Goal: Task Accomplishment & Management: Use online tool/utility

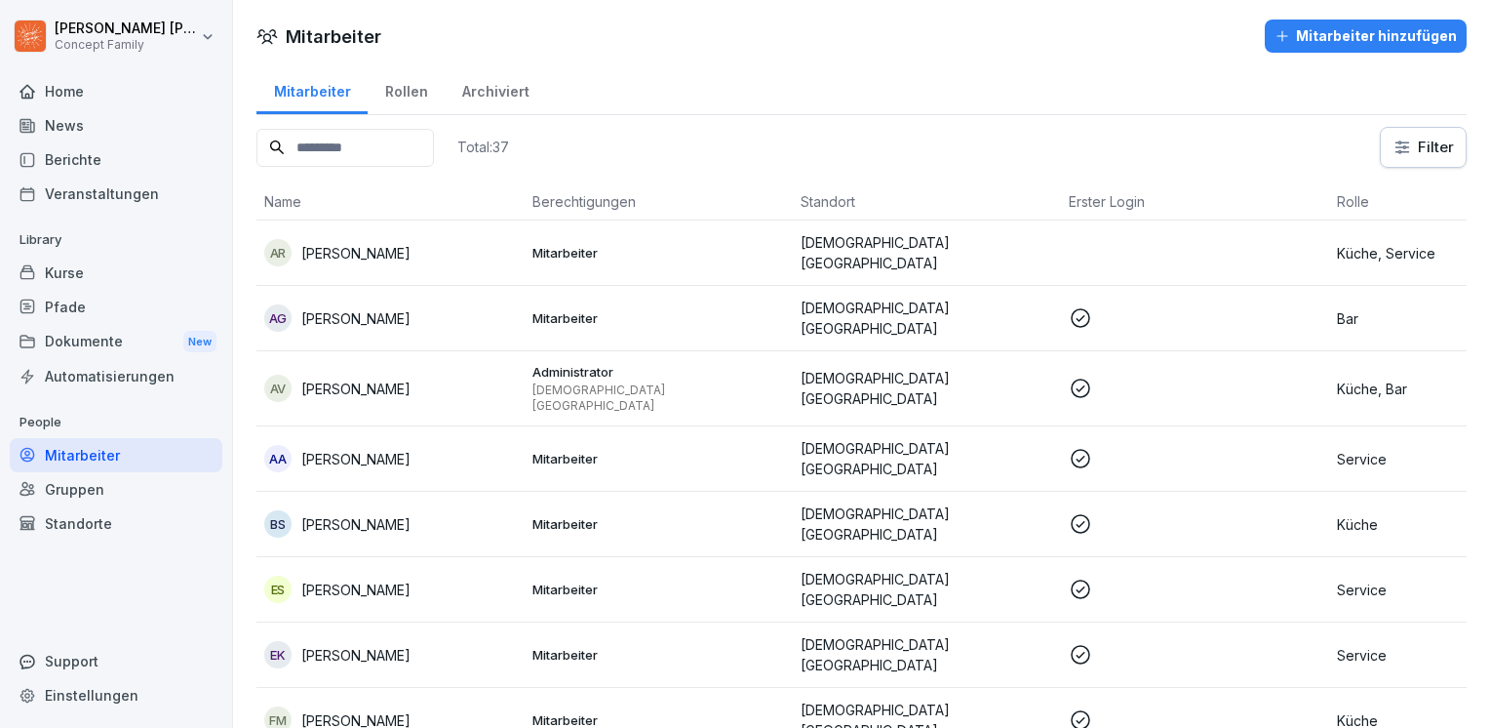
click at [63, 269] on div "Kurse" at bounding box center [116, 273] width 213 height 34
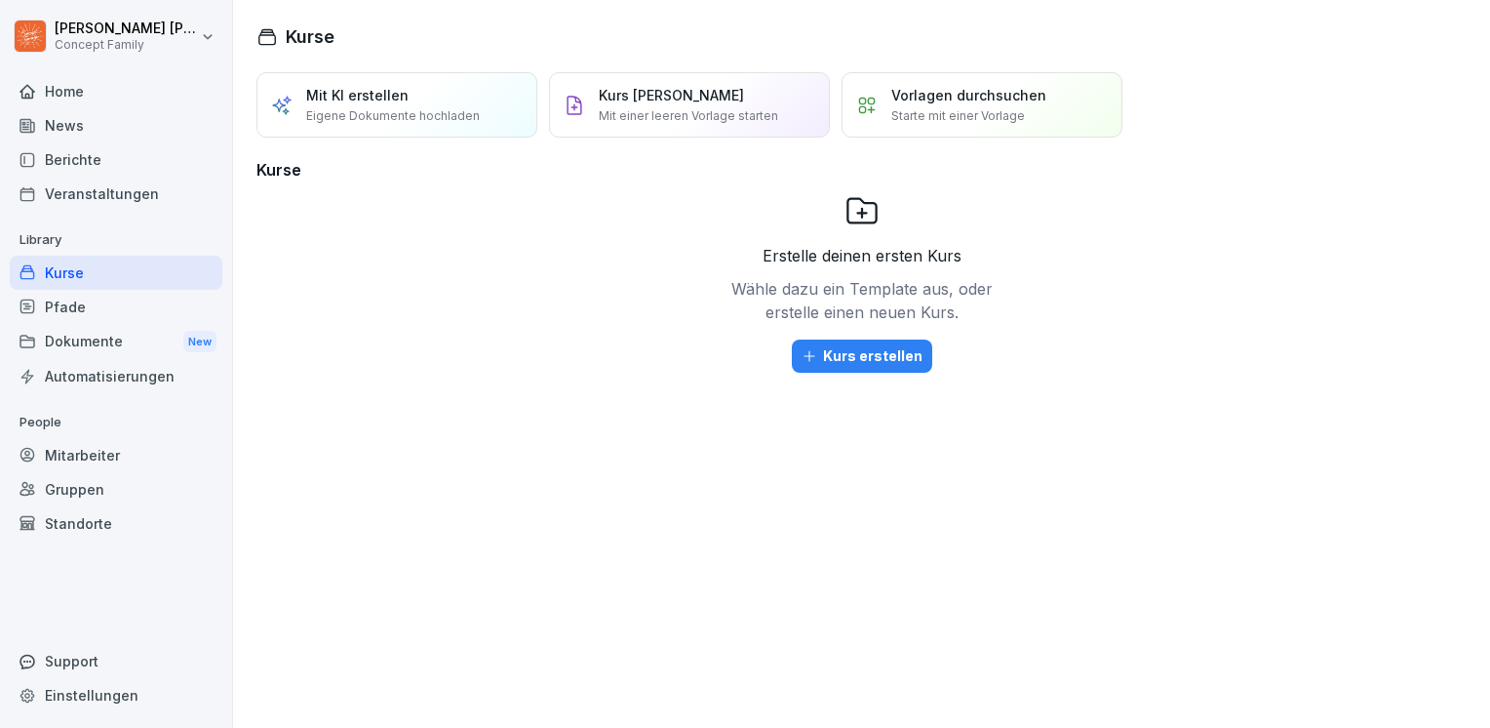
click at [71, 454] on div "Mitarbeiter" at bounding box center [116, 455] width 213 height 34
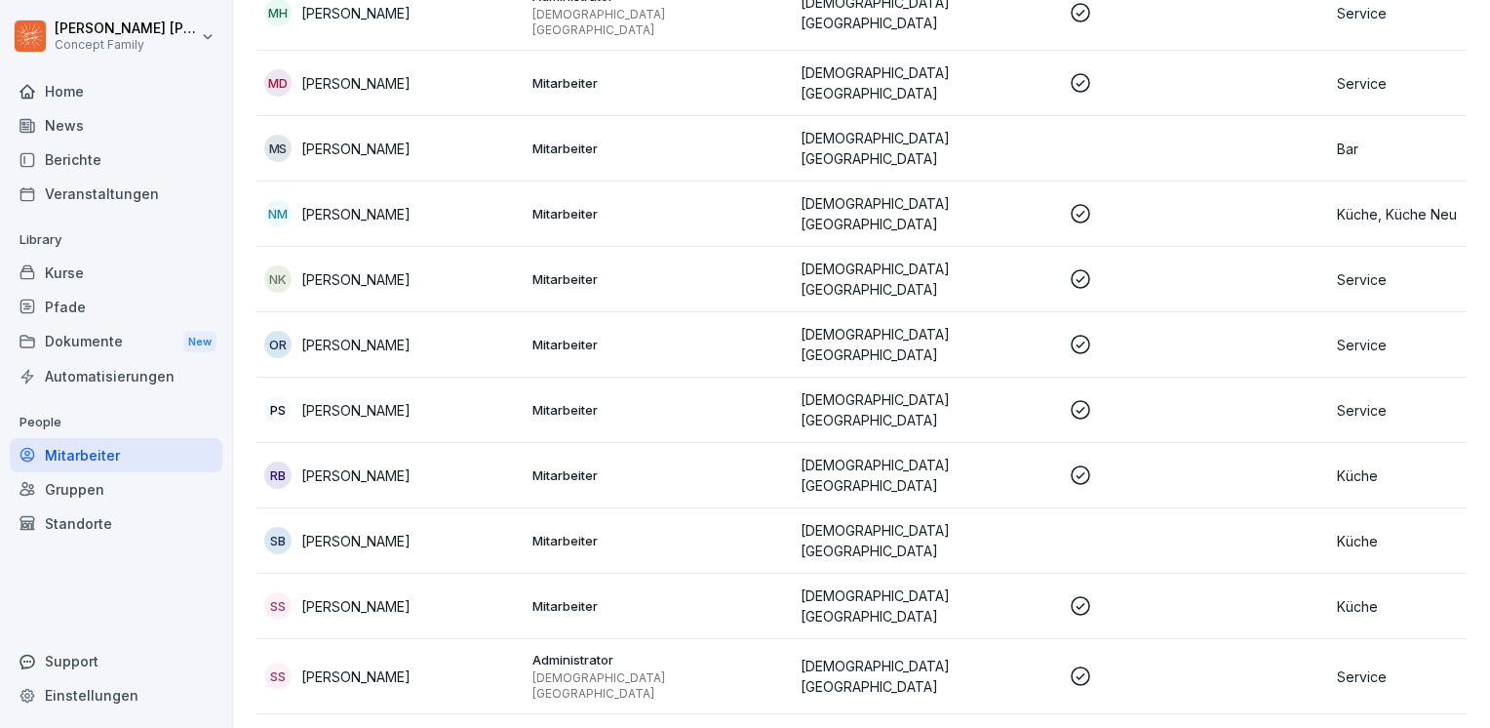
scroll to position [1658, 0]
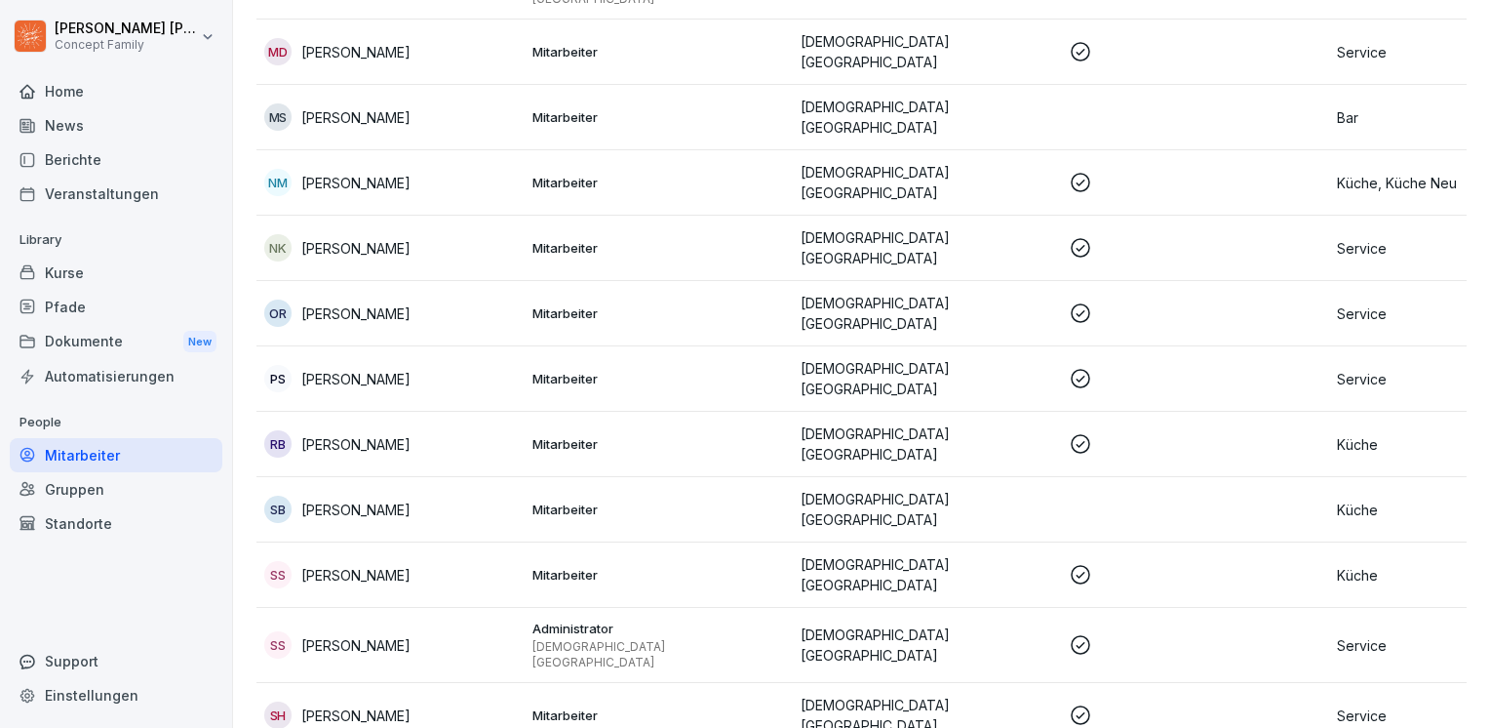
click at [343, 303] on p "[PERSON_NAME]" at bounding box center [355, 313] width 109 height 20
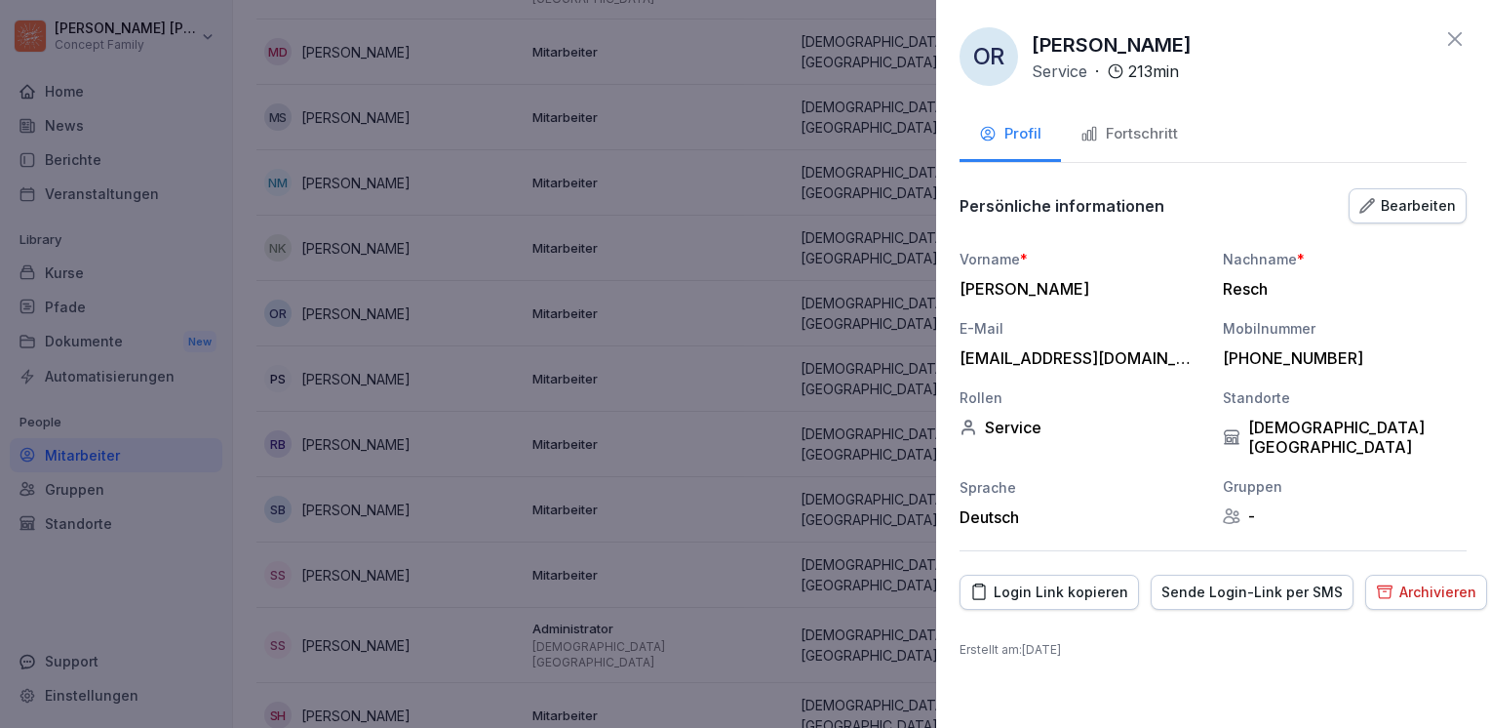
click at [497, 392] on div at bounding box center [745, 364] width 1490 height 728
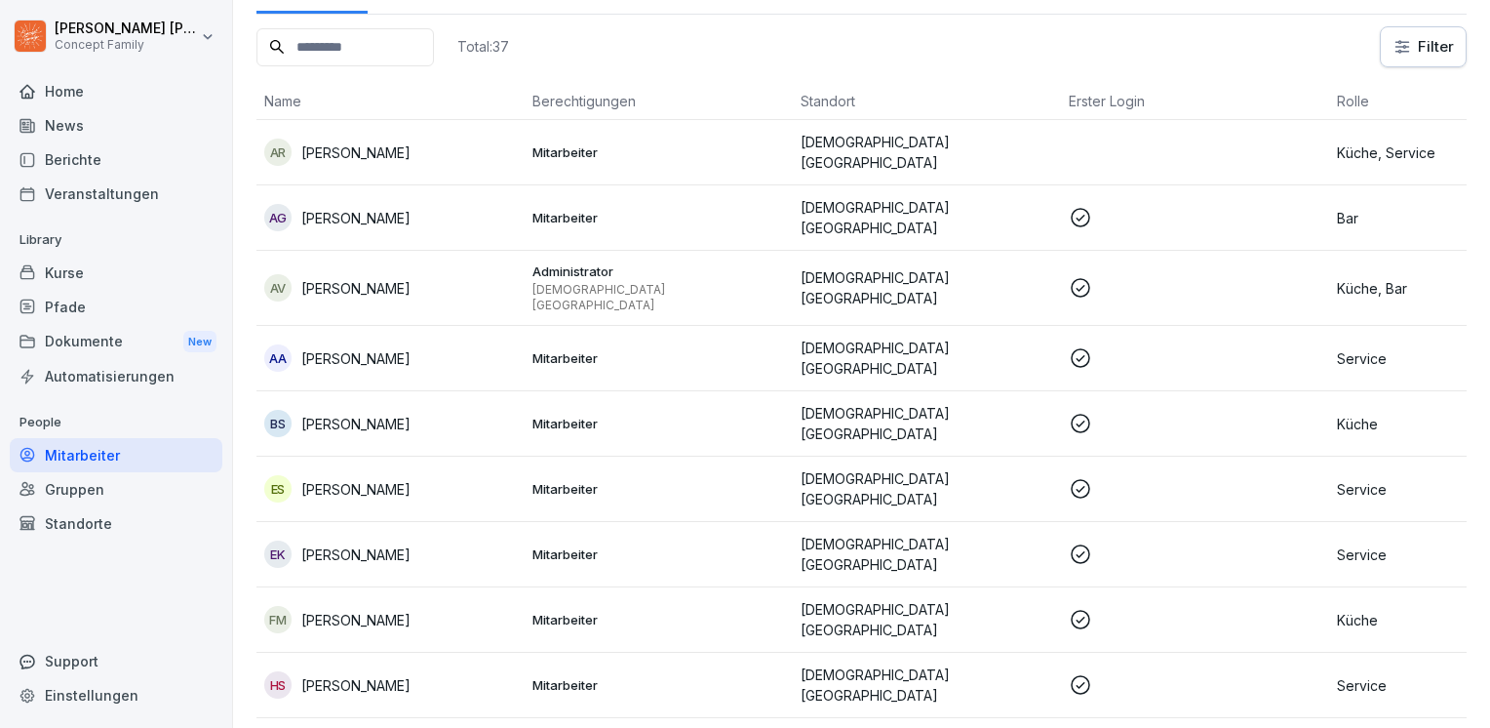
scroll to position [0, 0]
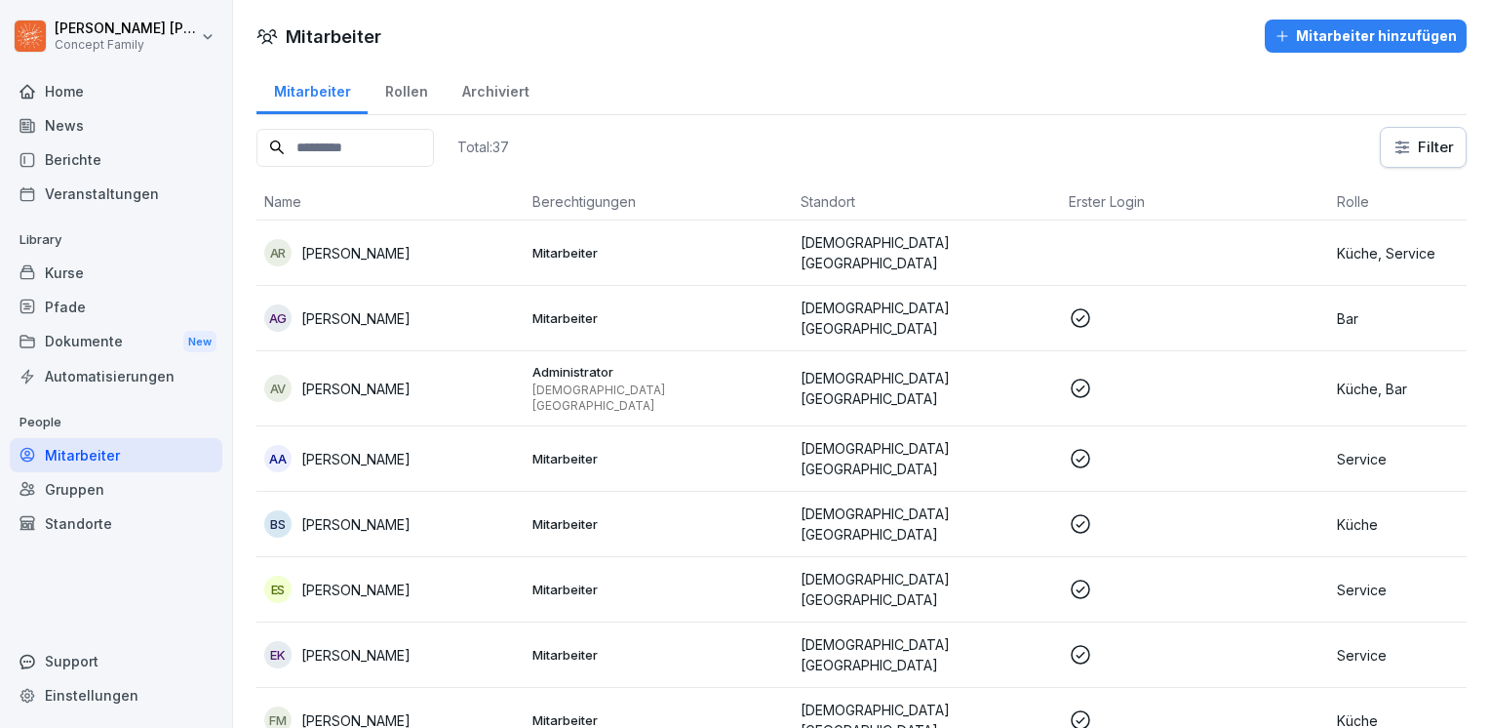
click at [71, 273] on div "Kurse" at bounding box center [116, 273] width 213 height 34
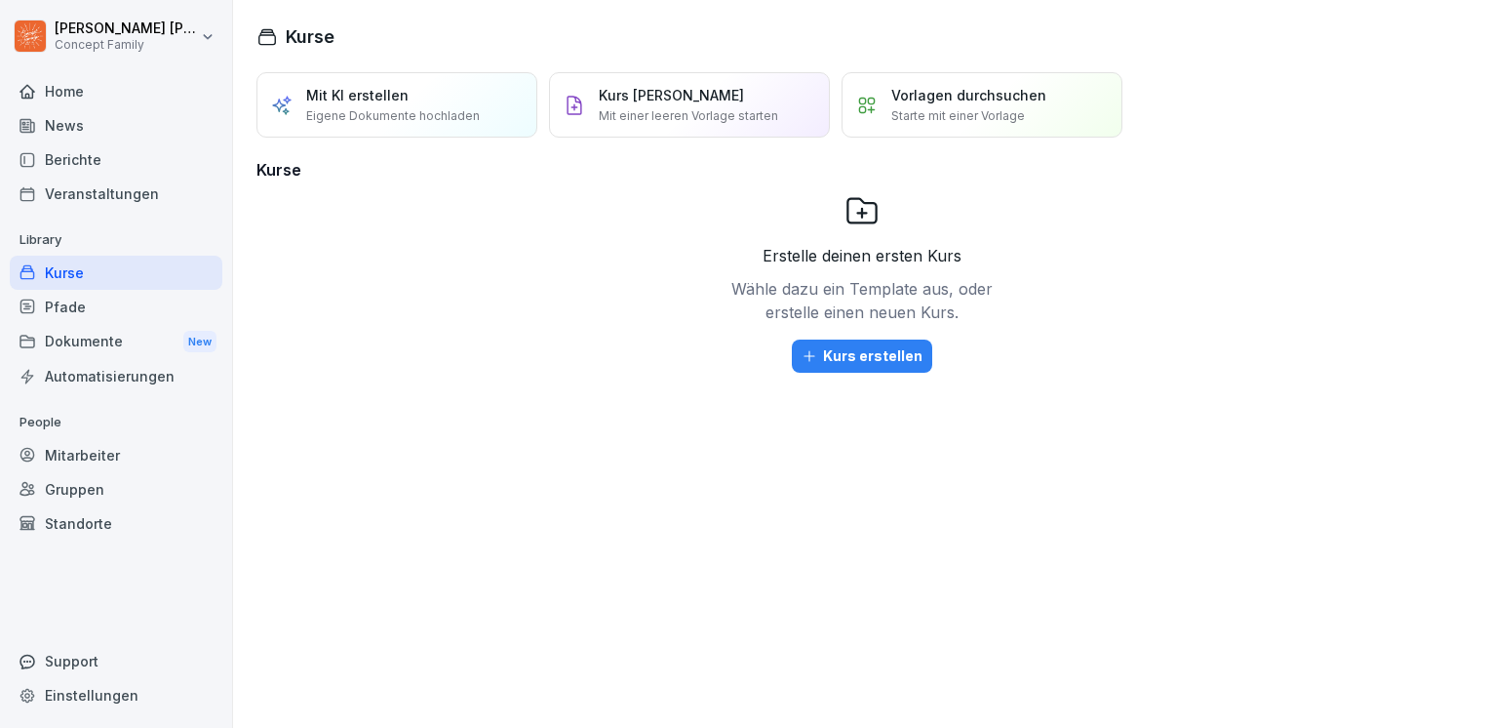
click at [172, 371] on div "Automatisierungen" at bounding box center [116, 376] width 213 height 34
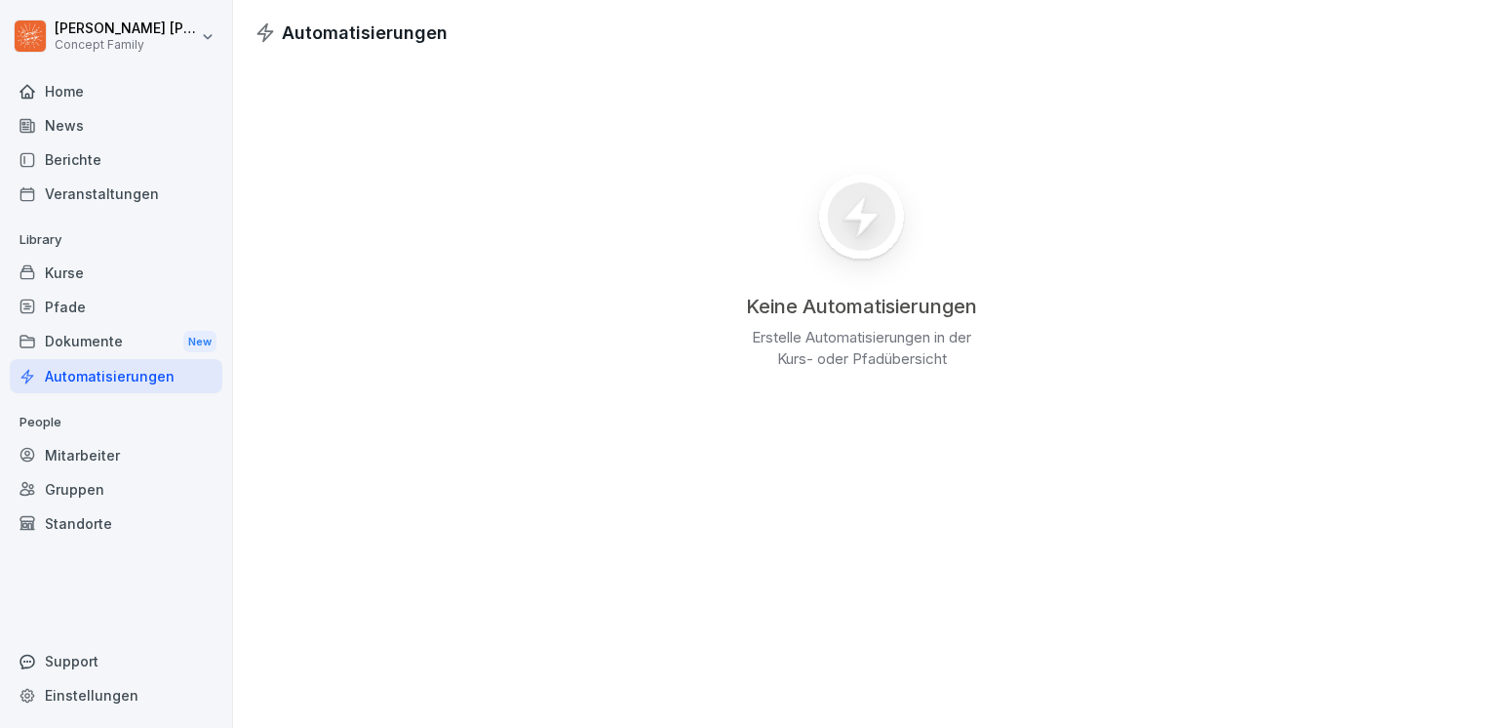
click at [125, 280] on div "Kurse" at bounding box center [116, 273] width 213 height 34
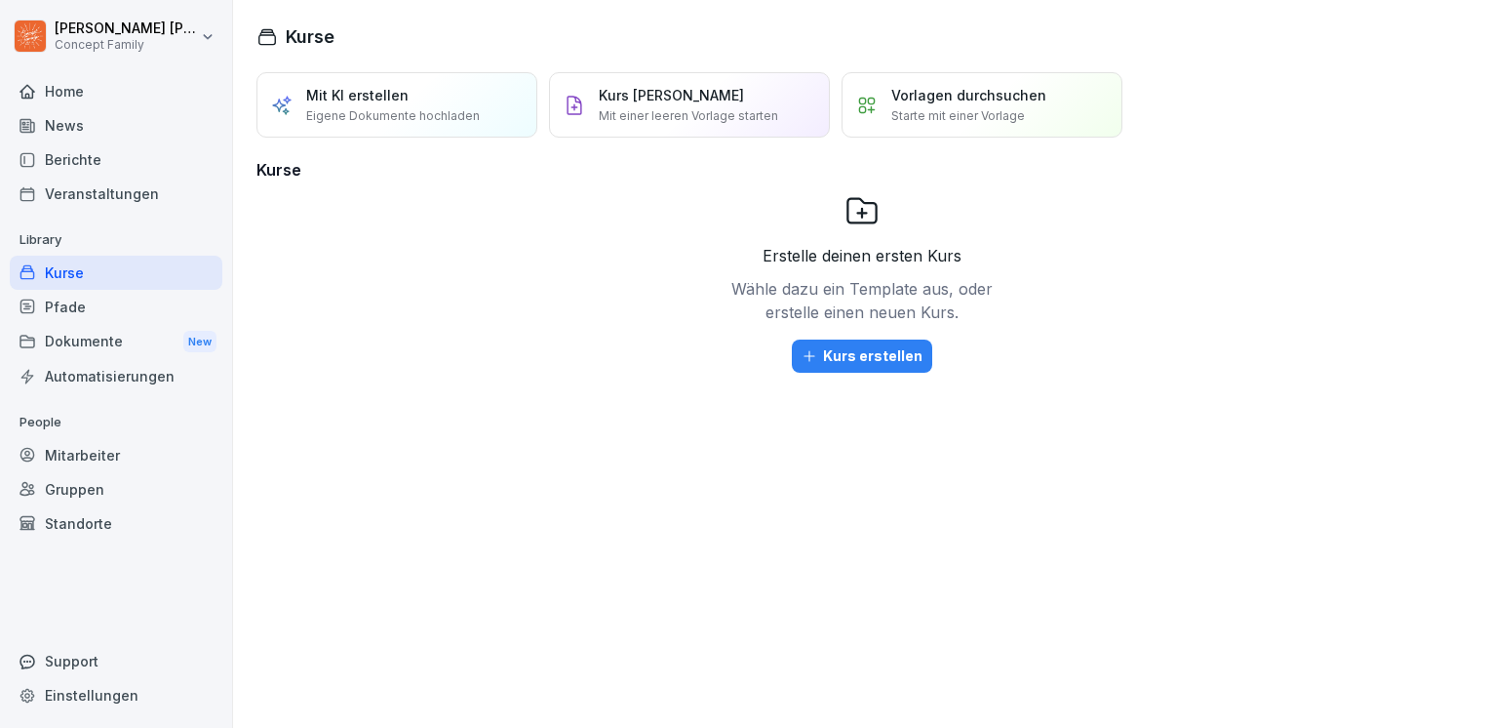
click at [983, 112] on p "Starte mit einer Vorlage" at bounding box center [958, 116] width 134 height 18
click at [113, 451] on div "Mitarbeiter" at bounding box center [116, 455] width 213 height 34
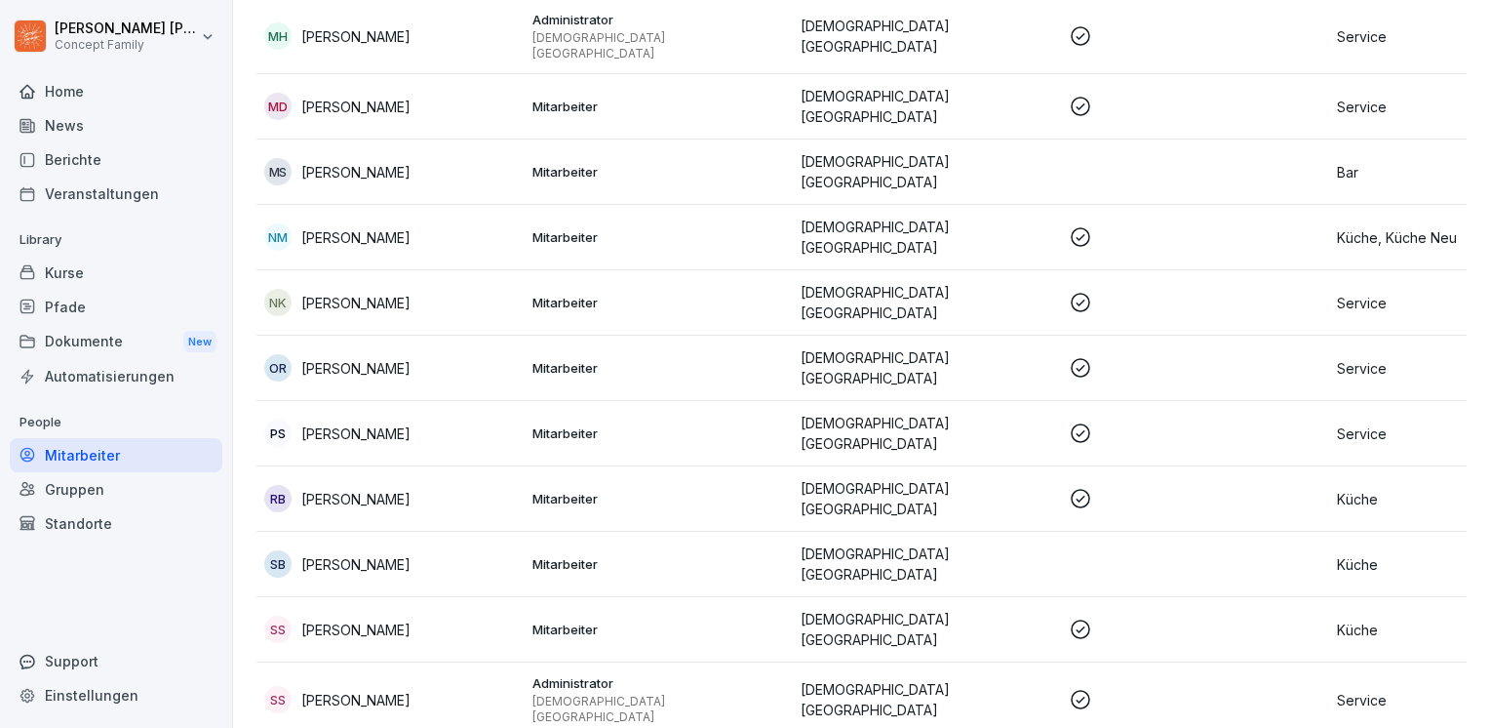
scroll to position [1553, 0]
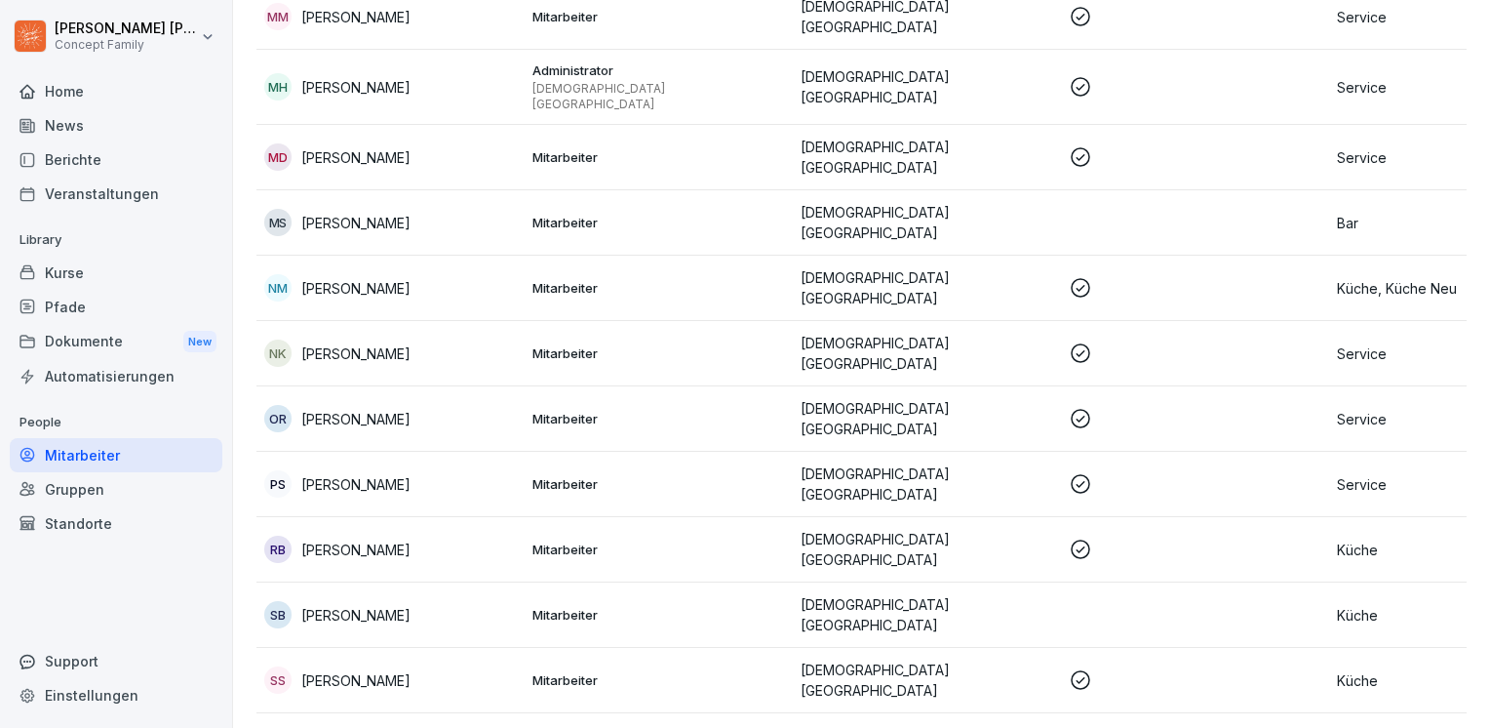
click at [366, 409] on p "[PERSON_NAME]" at bounding box center [355, 419] width 109 height 20
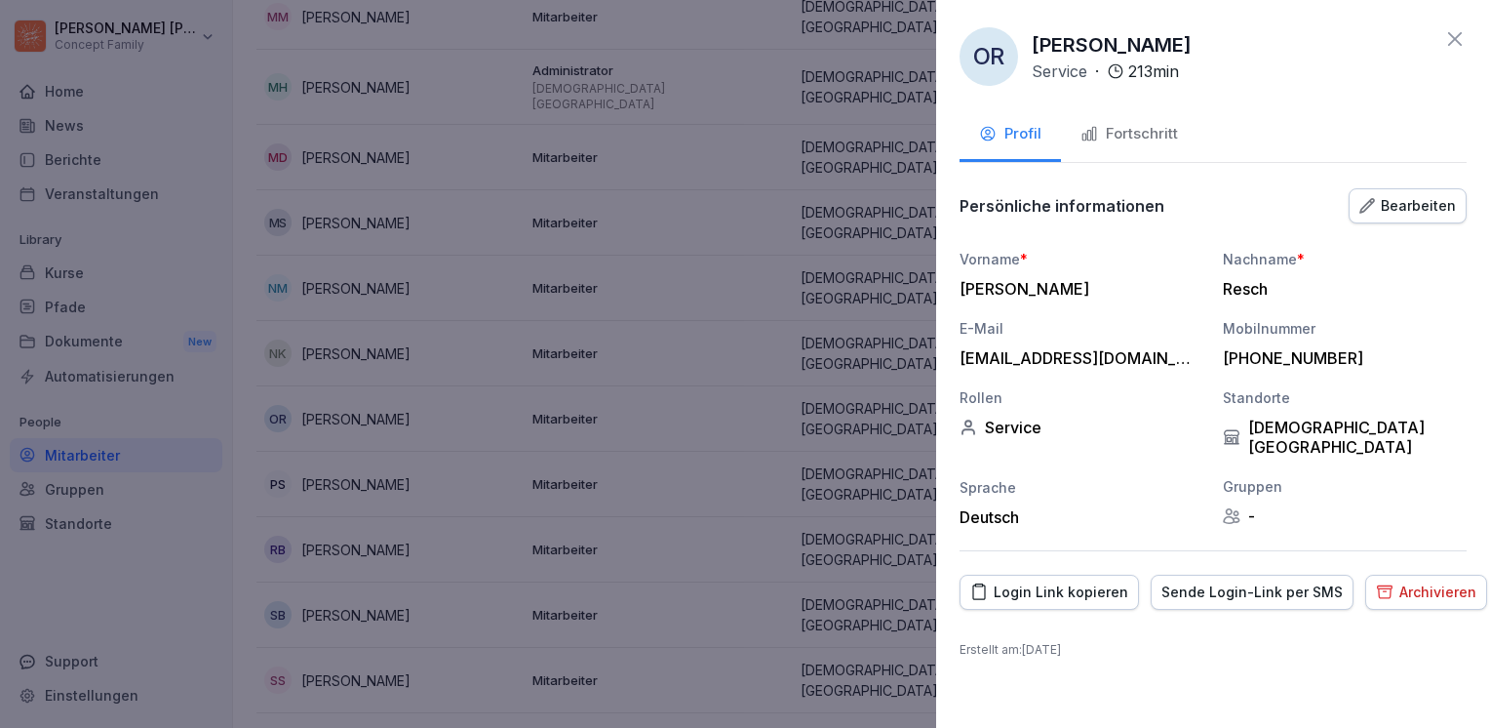
click at [1134, 129] on div "Fortschritt" at bounding box center [1130, 134] width 98 height 22
click at [1132, 128] on div "Fortschritt" at bounding box center [1130, 134] width 98 height 22
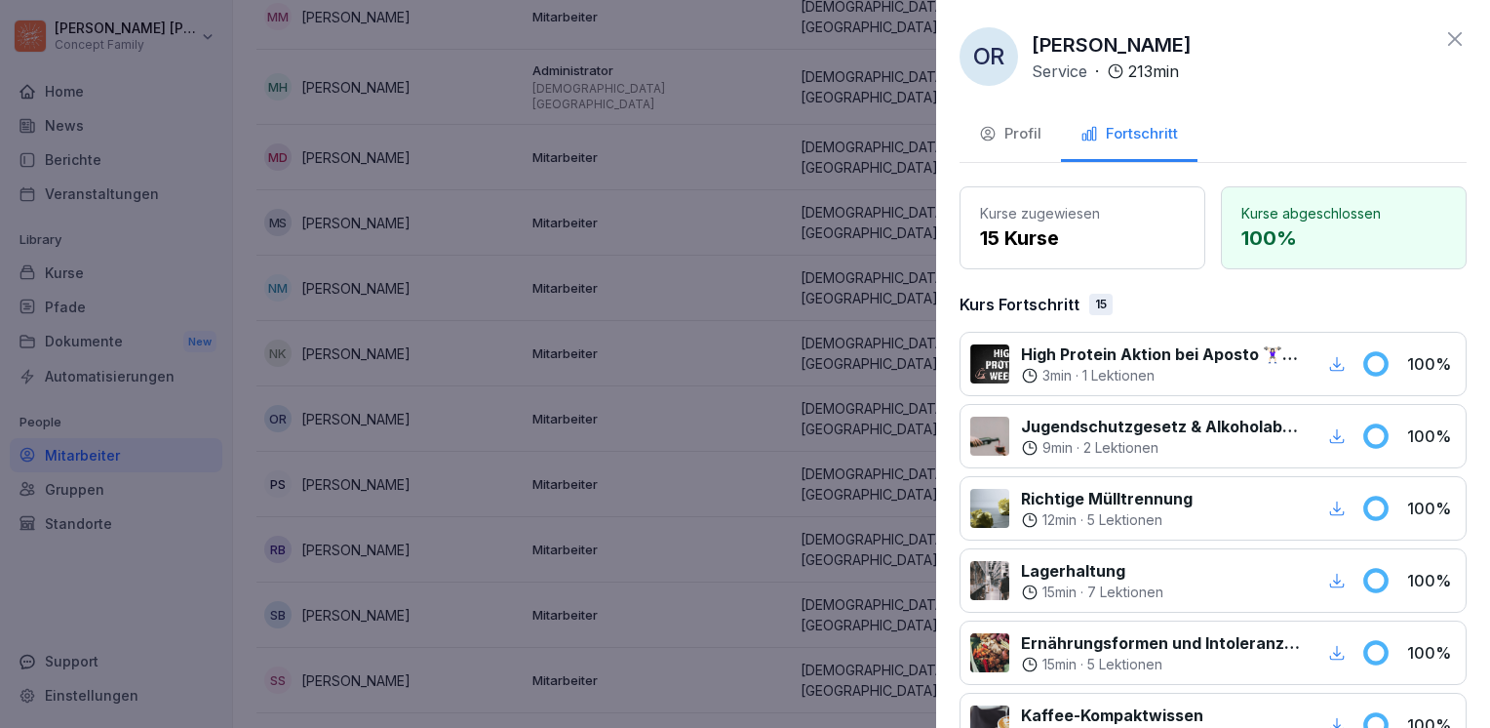
click at [1130, 135] on div "Fortschritt" at bounding box center [1130, 134] width 98 height 22
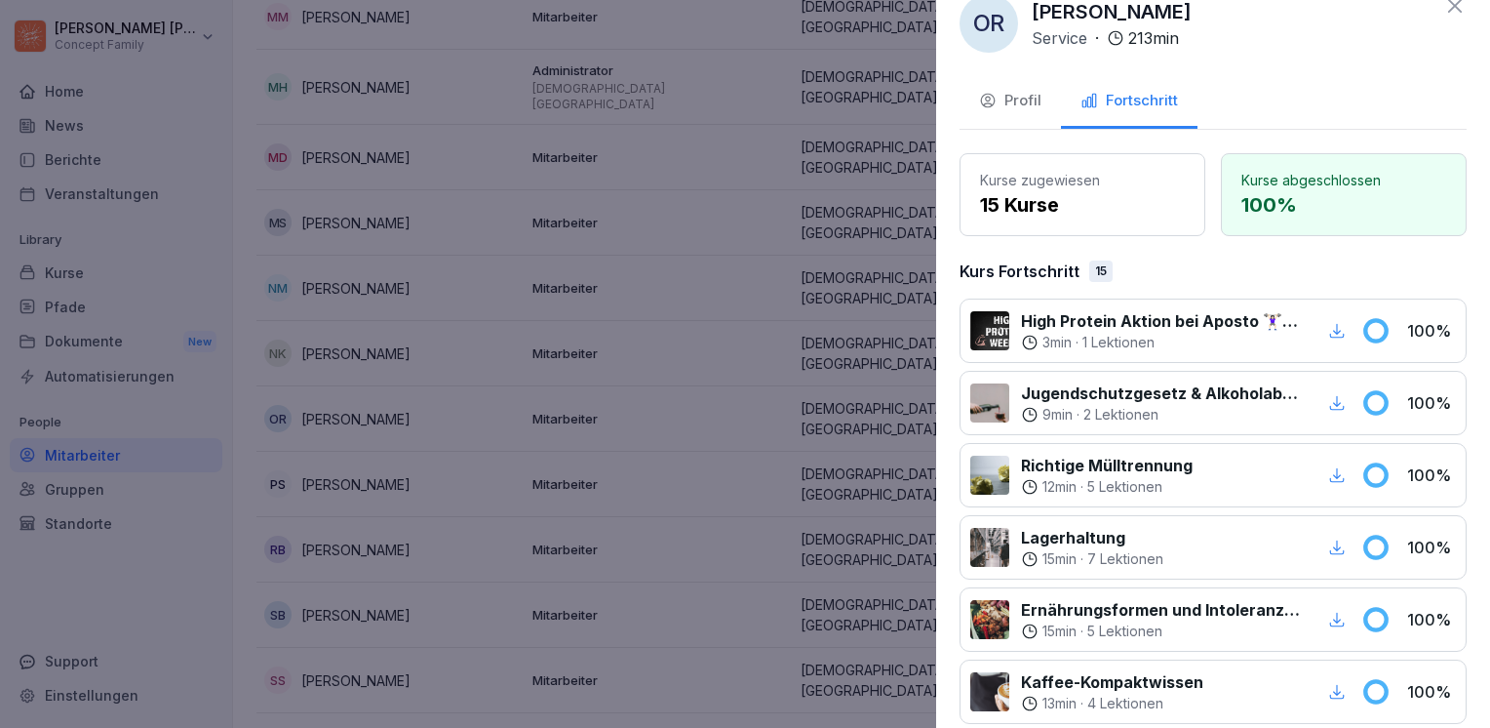
scroll to position [0, 0]
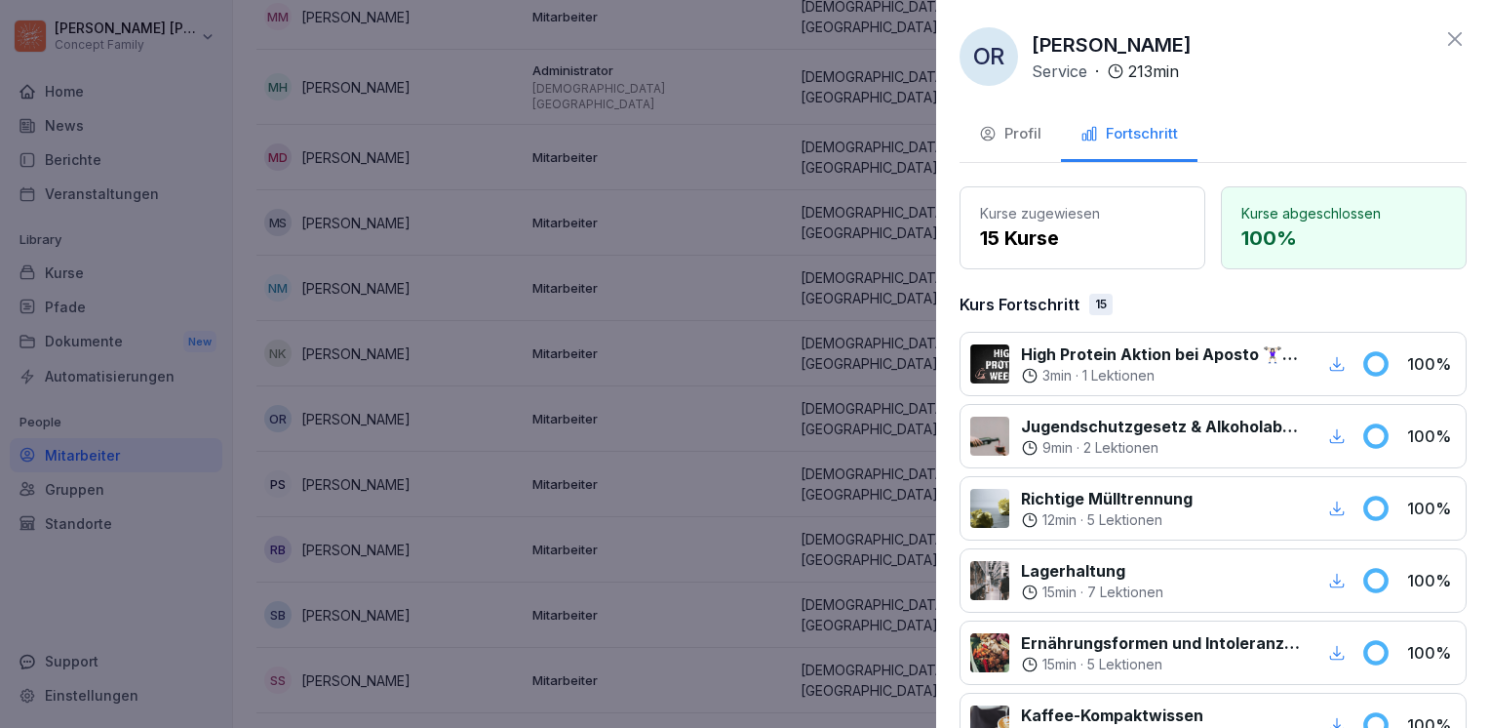
click at [1068, 220] on p "Kurse zugewiesen" at bounding box center [1082, 213] width 205 height 20
click at [1310, 239] on p "100 %" at bounding box center [1344, 237] width 205 height 29
click at [1448, 34] on icon at bounding box center [1455, 39] width 14 height 14
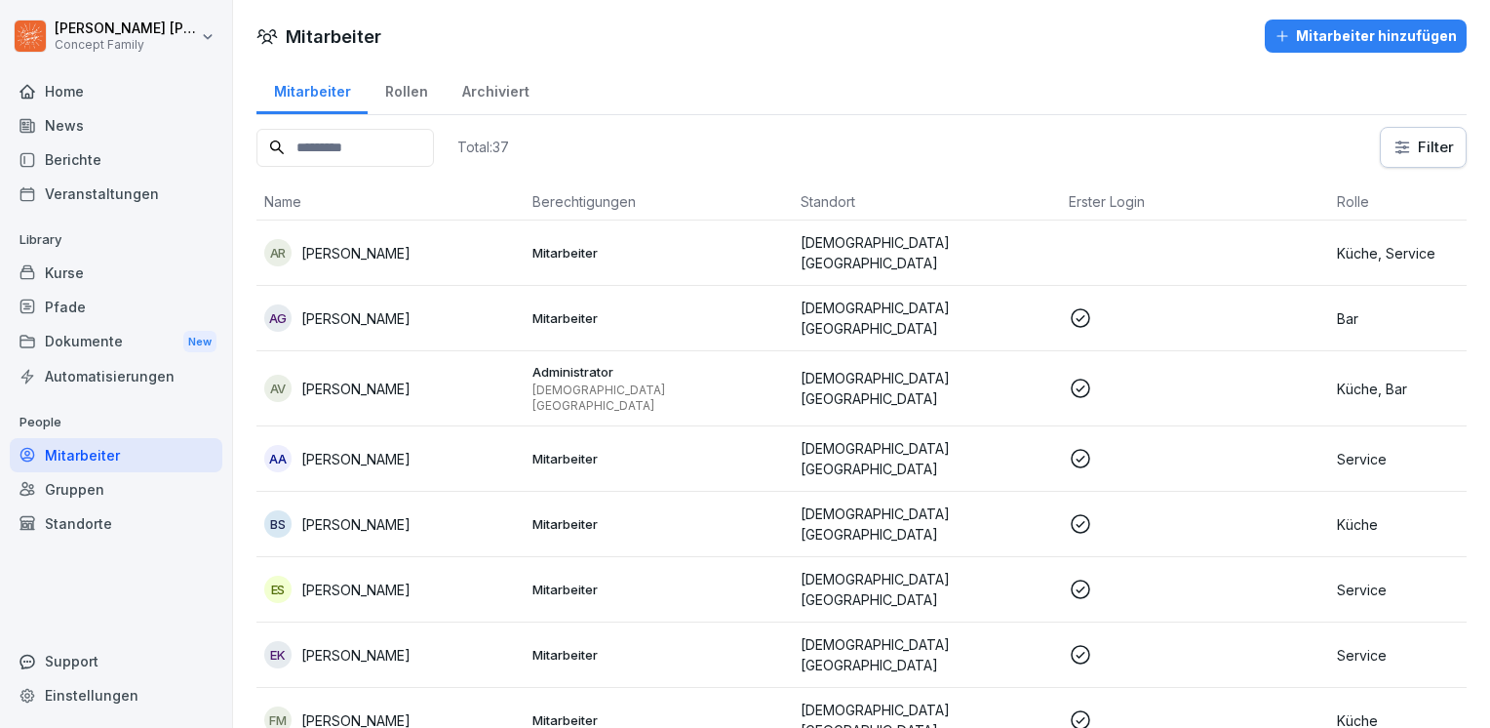
click at [510, 90] on div "Archiviert" at bounding box center [495, 89] width 101 height 50
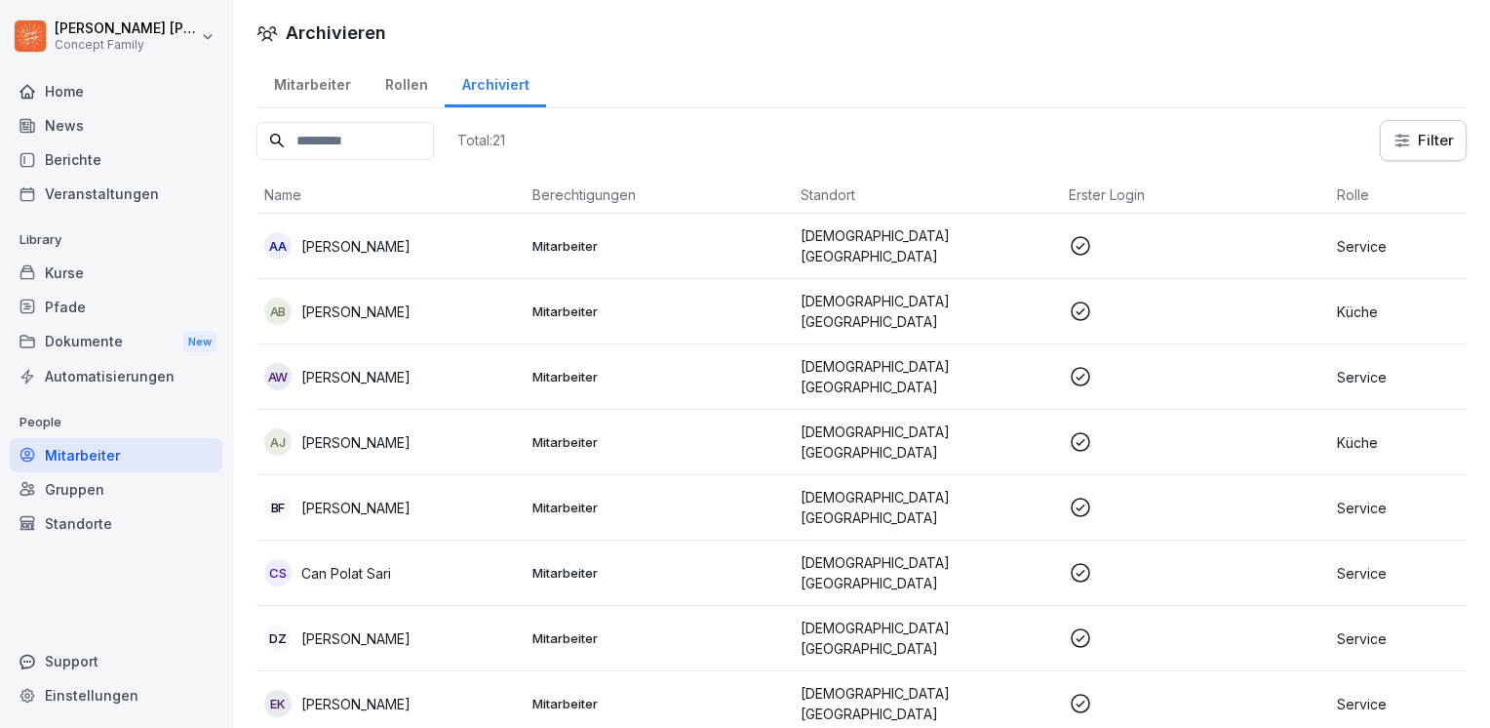
click at [318, 92] on div "Mitarbeiter" at bounding box center [312, 83] width 111 height 50
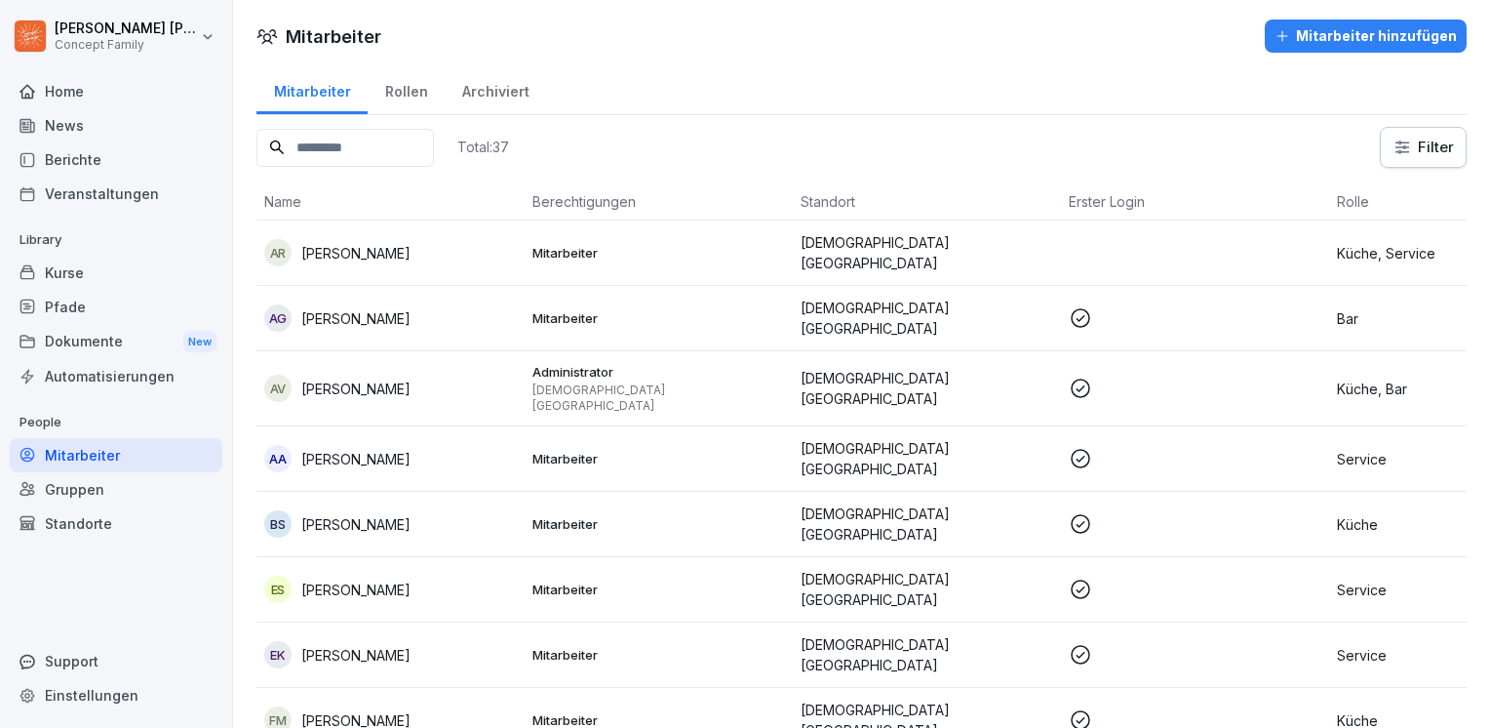
click at [88, 272] on div "Kurse" at bounding box center [116, 273] width 213 height 34
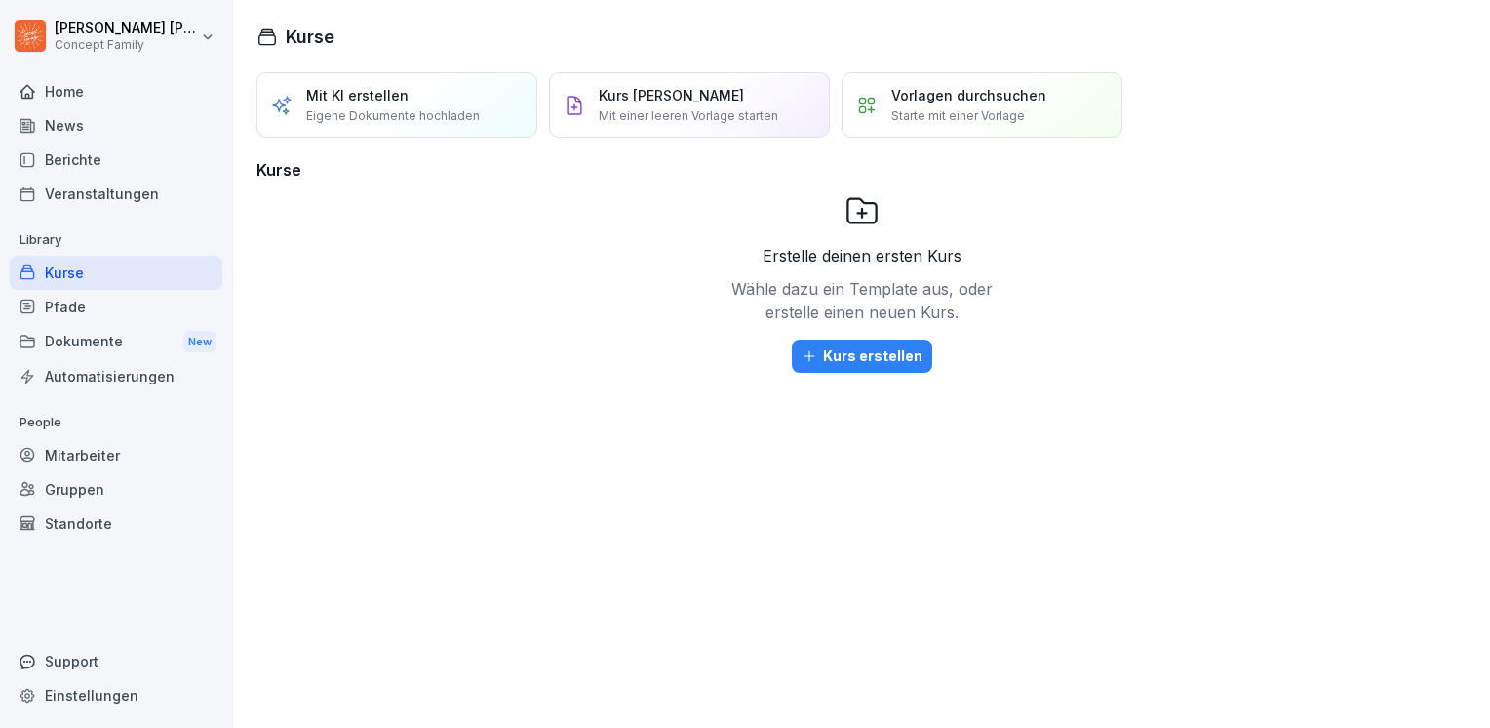
click at [835, 361] on div "Kurs erstellen" at bounding box center [862, 355] width 121 height 21
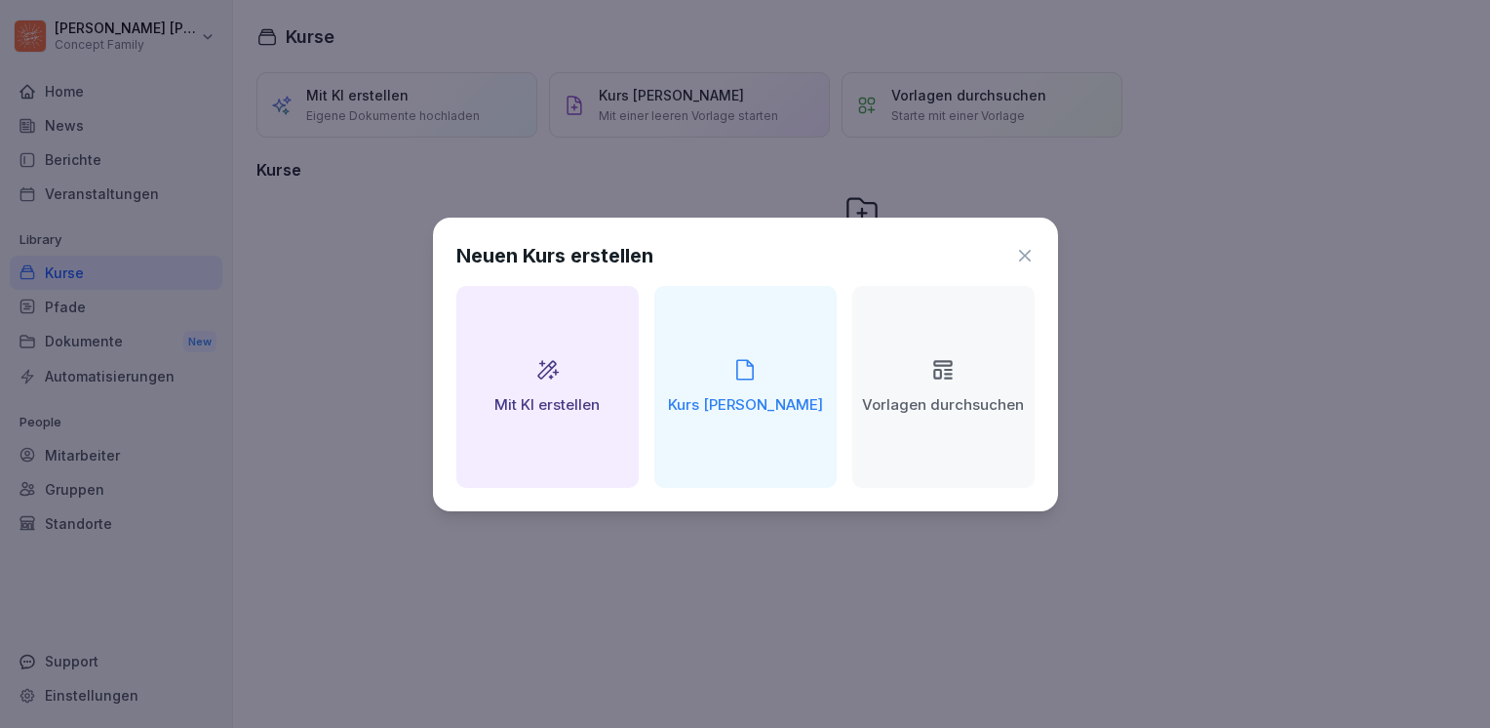
click at [951, 387] on div "Vorlagen durchsuchen" at bounding box center [943, 387] width 182 height 202
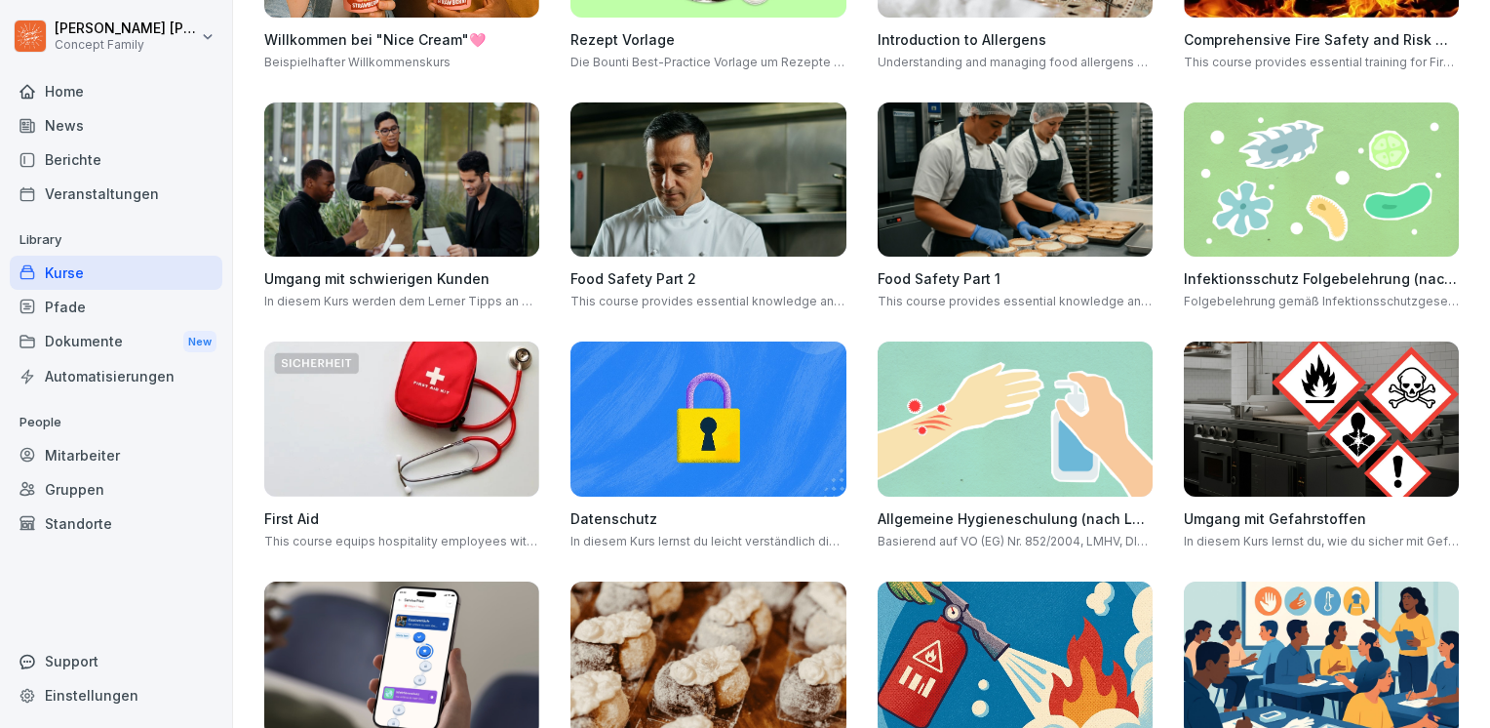
scroll to position [585, 0]
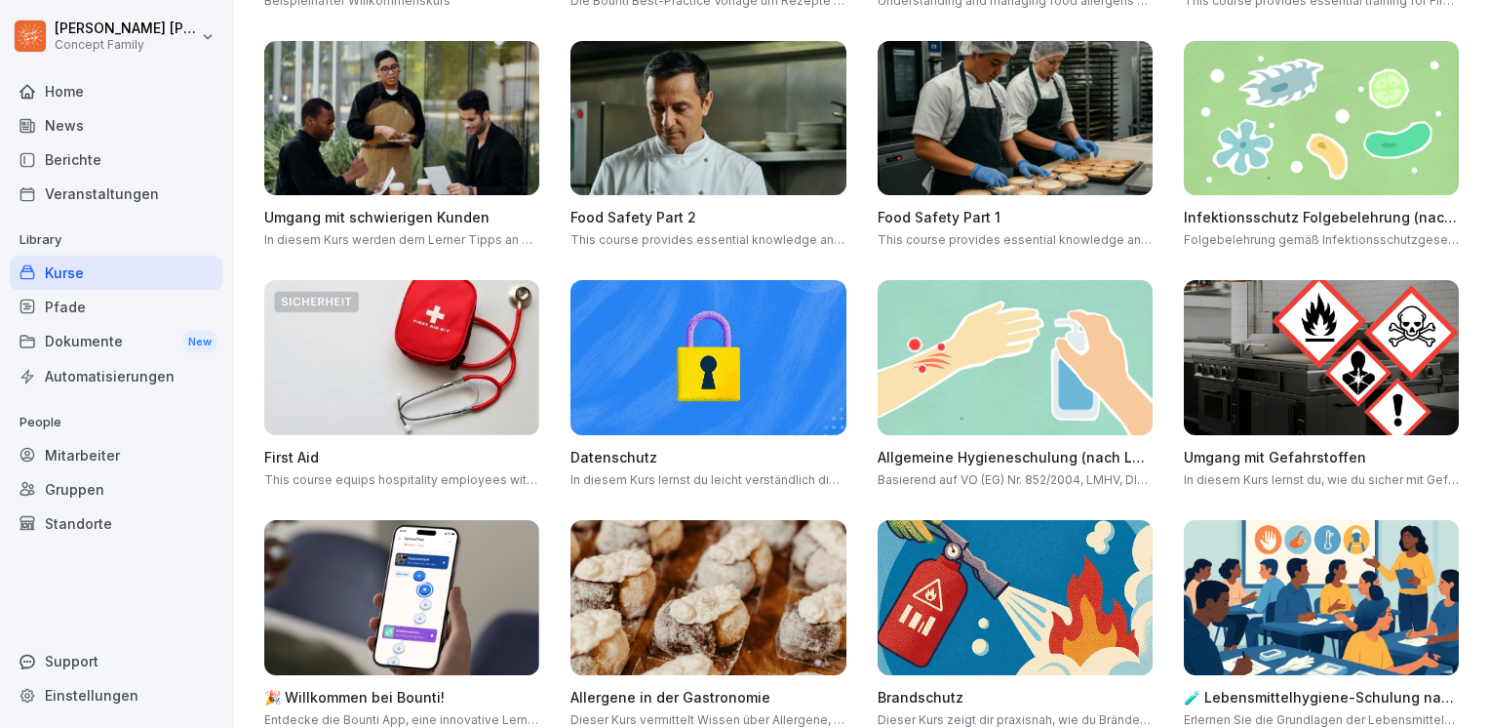
click at [959, 357] on img at bounding box center [1015, 357] width 275 height 155
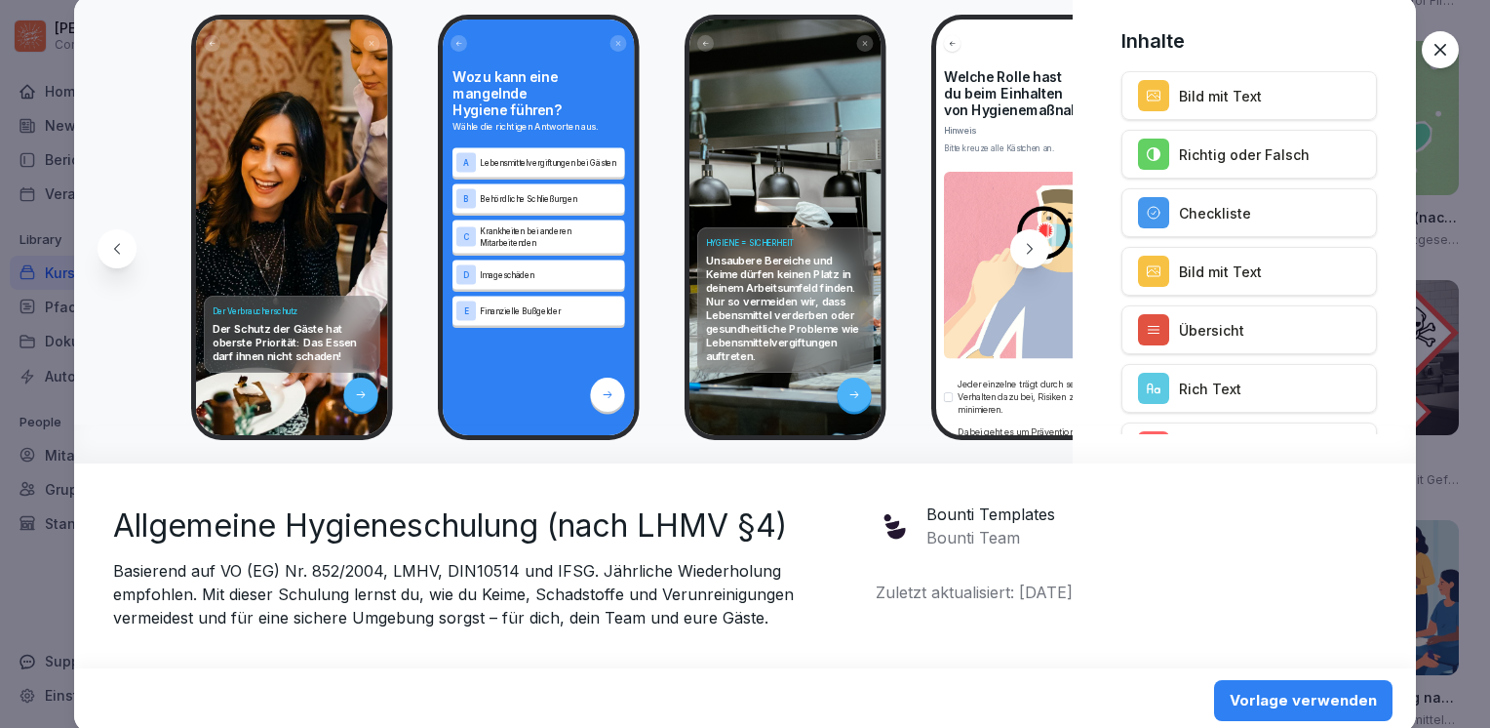
click at [1256, 709] on div "Vorlage verwenden" at bounding box center [1303, 700] width 147 height 21
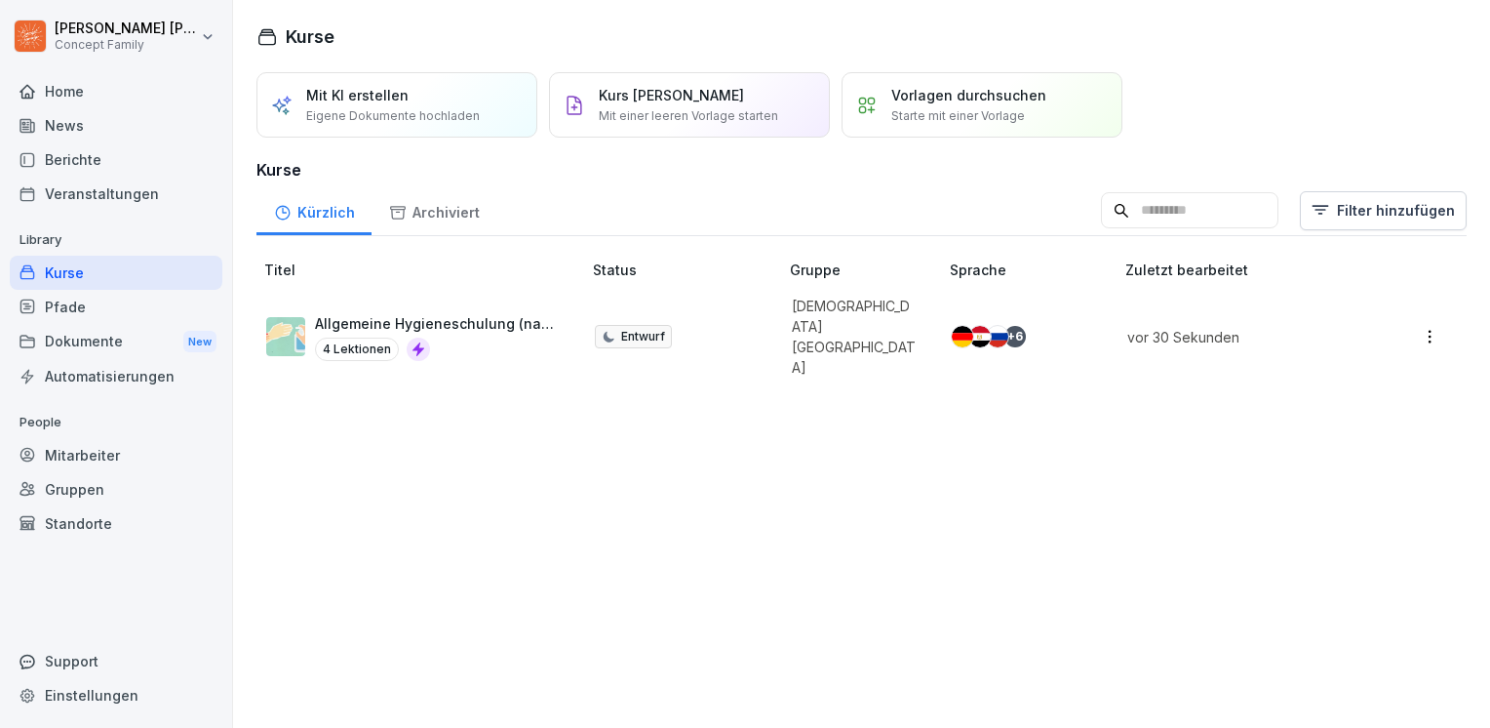
click at [1413, 315] on html "[PERSON_NAME] Concept Family Home News Berichte Veranstaltungen Library Kurse P…" at bounding box center [745, 364] width 1490 height 728
click at [1333, 480] on div "Löschen" at bounding box center [1334, 473] width 188 height 36
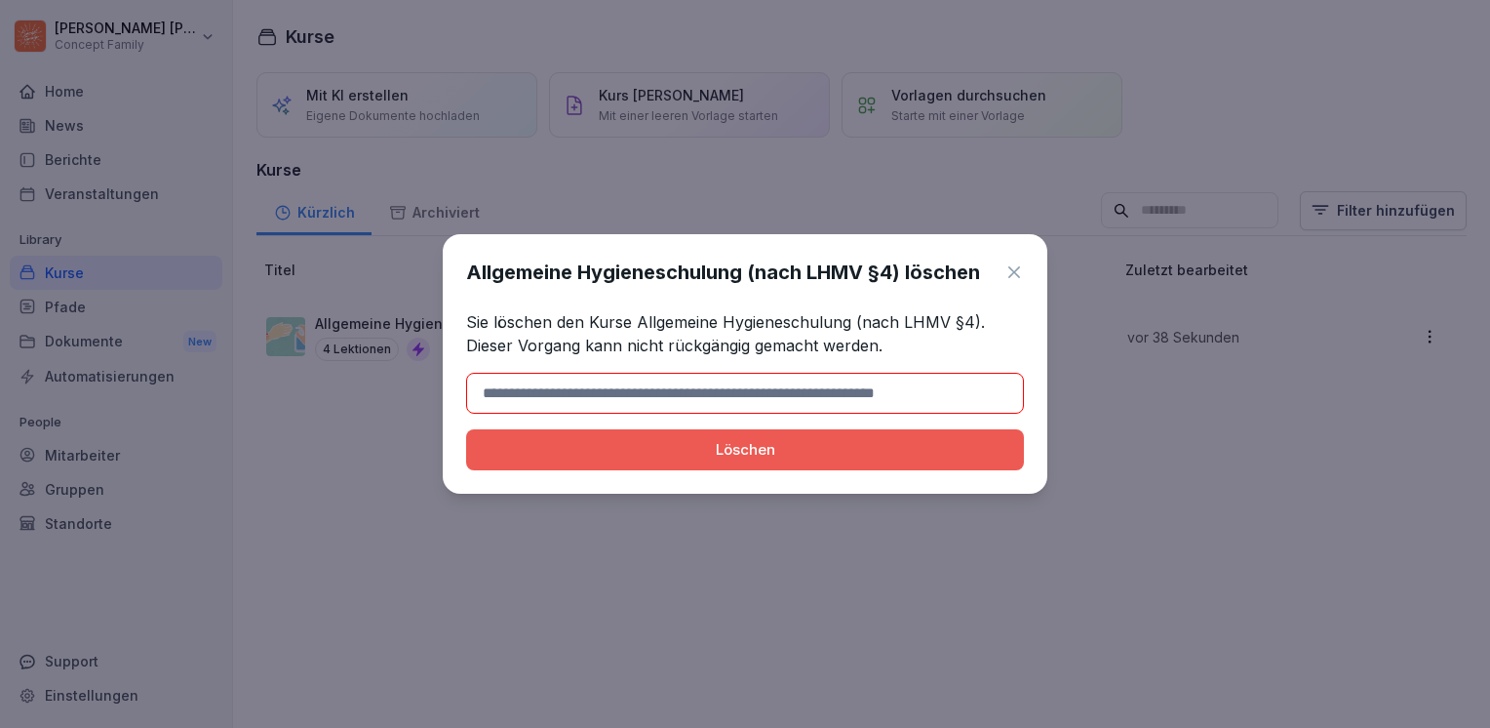
click at [718, 452] on div "Löschen" at bounding box center [745, 449] width 527 height 21
click at [813, 397] on input at bounding box center [745, 393] width 558 height 41
click at [1017, 269] on icon at bounding box center [1014, 272] width 12 height 12
